Goal: Transaction & Acquisition: Purchase product/service

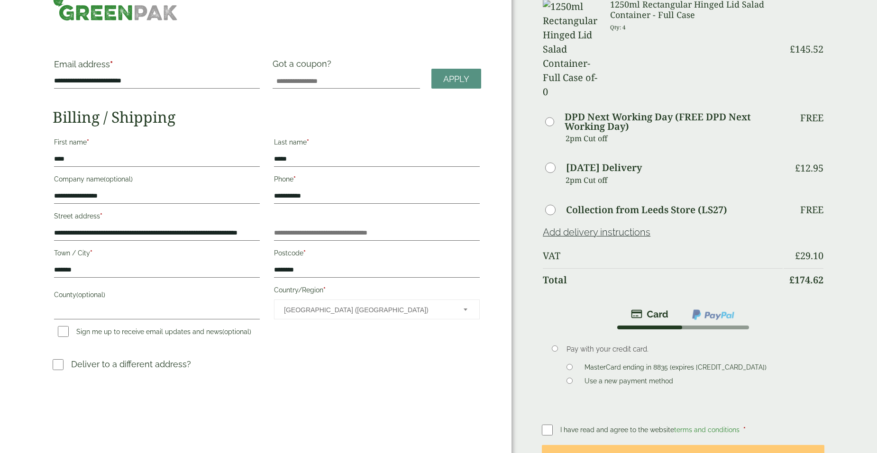
scroll to position [47, 0]
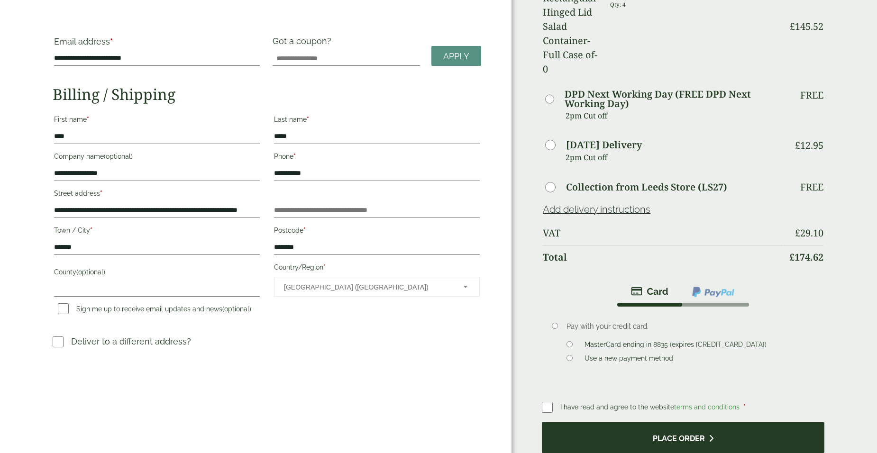
click at [670, 423] on button "Place order" at bounding box center [683, 438] width 283 height 31
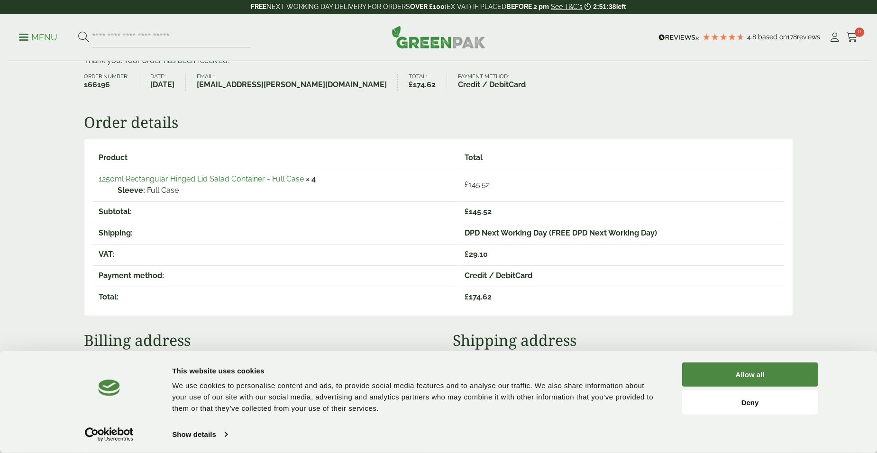
scroll to position [95, 0]
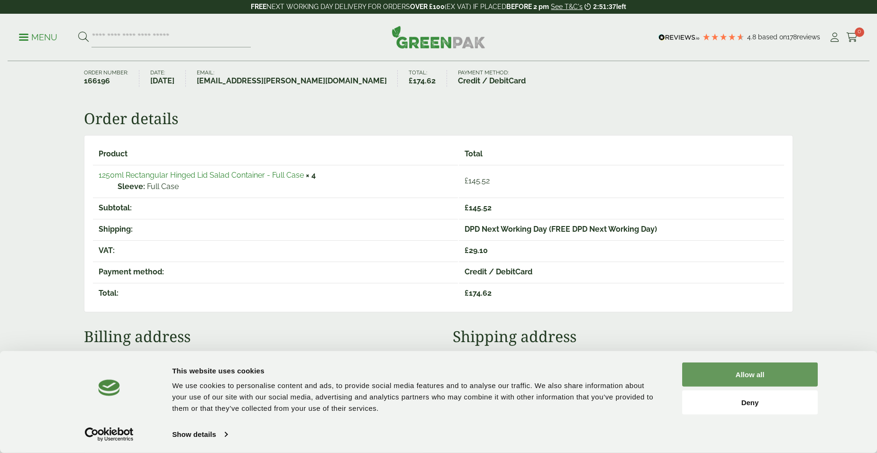
click at [752, 380] on button "Allow all" at bounding box center [750, 375] width 136 height 24
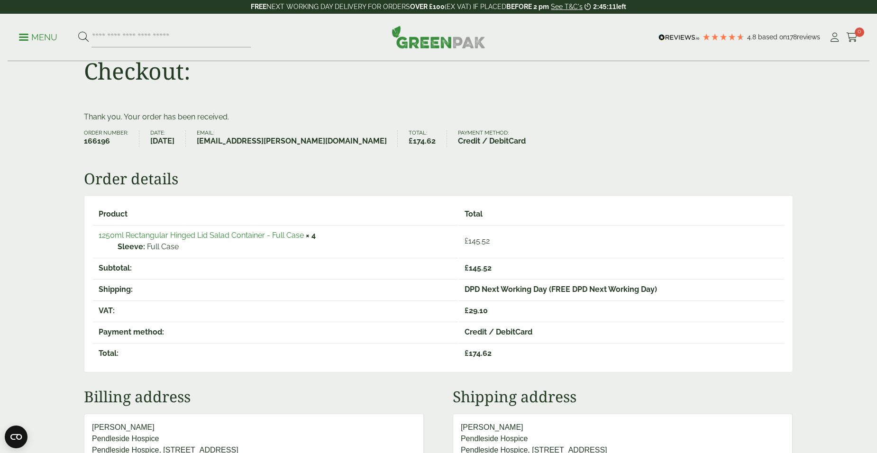
scroll to position [0, 0]
